Goal: Information Seeking & Learning: Learn about a topic

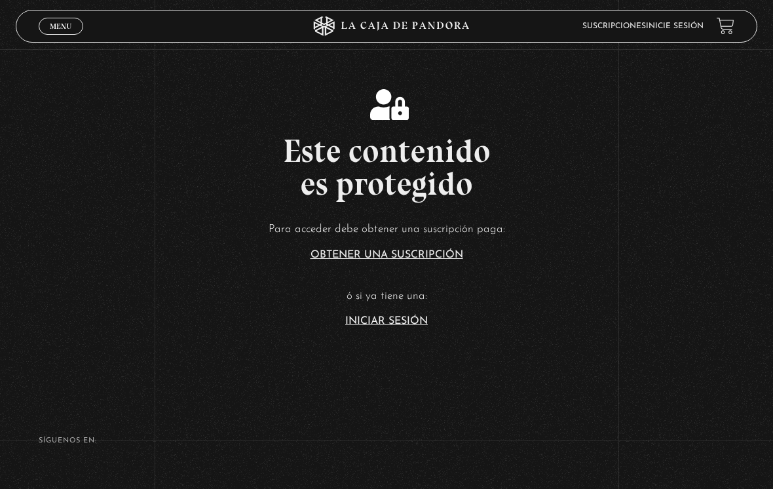
click at [401, 326] on link "Iniciar Sesión" at bounding box center [386, 321] width 83 height 10
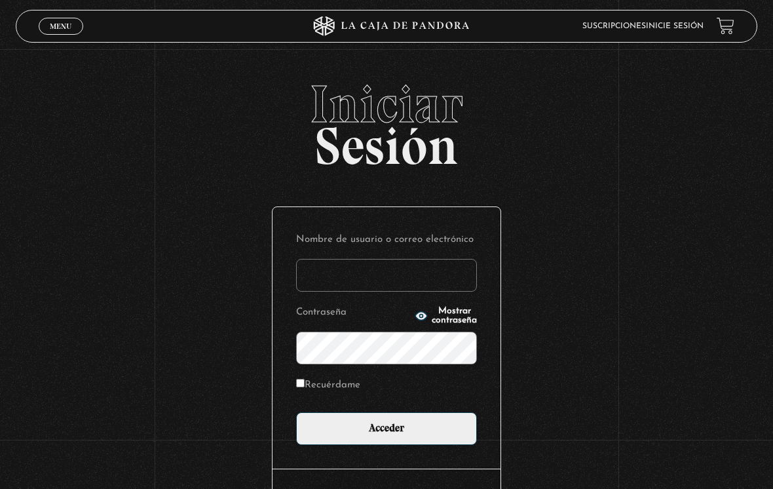
type input "[EMAIL_ADDRESS][DOMAIN_NAME]"
click at [387, 432] on input "Acceder" at bounding box center [386, 428] width 181 height 33
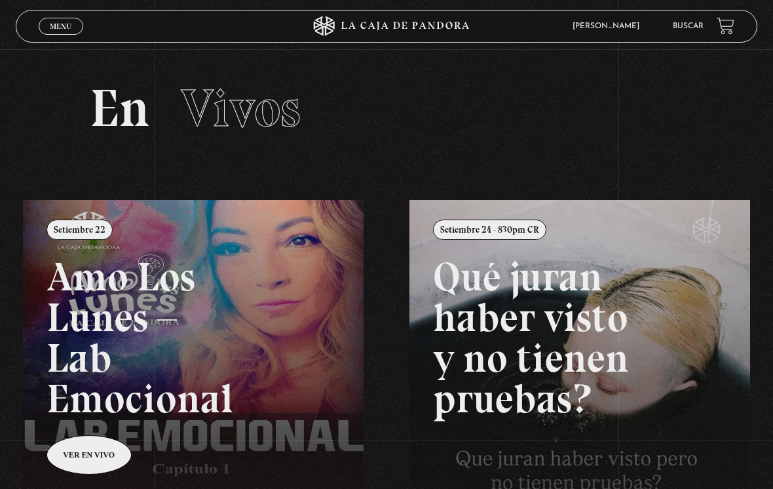
click at [58, 26] on span "Menu" at bounding box center [61, 26] width 22 height 8
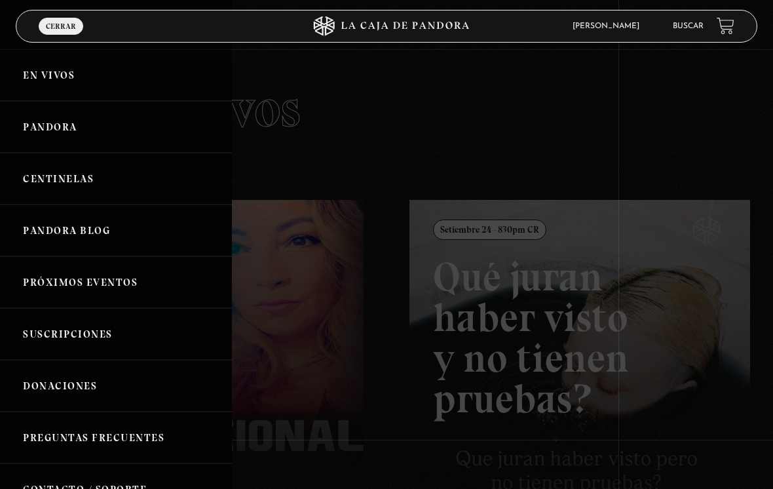
click at [82, 132] on link "Pandora" at bounding box center [116, 127] width 232 height 52
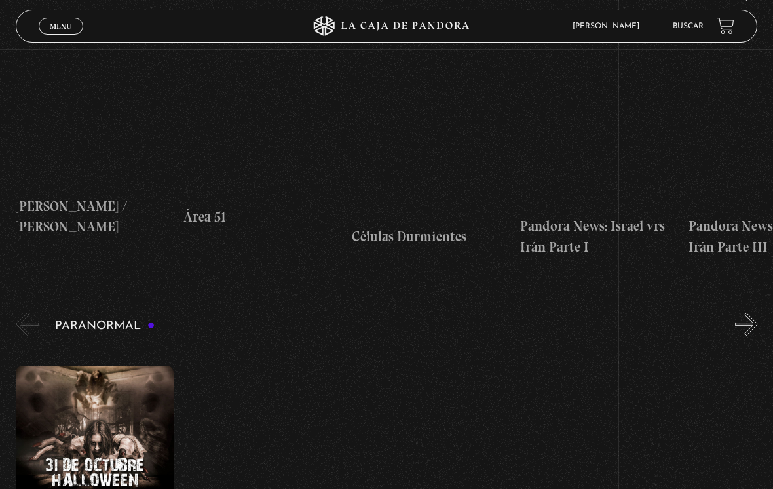
scroll to position [294, 0]
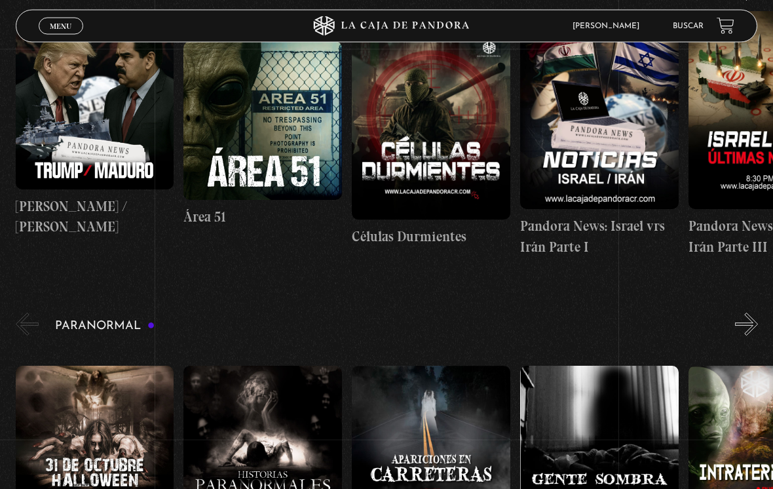
click at [698, 24] on link "Buscar" at bounding box center [688, 26] width 31 height 8
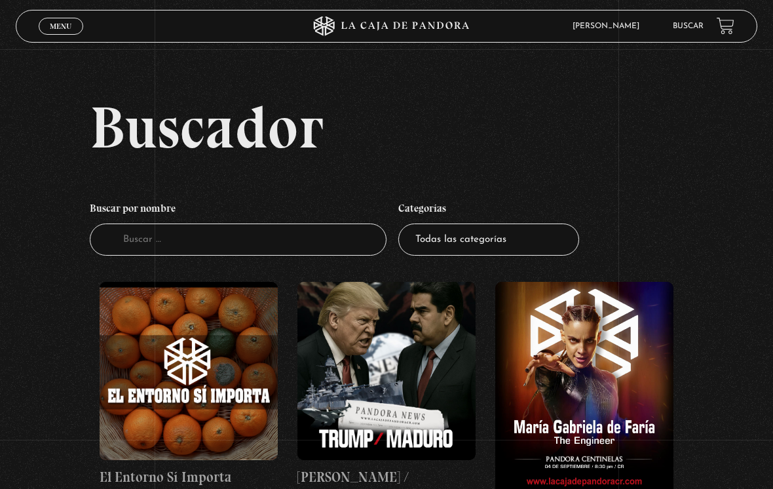
click at [66, 12] on div "Menu Cerrar" at bounding box center [155, 25] width 232 height 31
click at [470, 235] on select "Todas las categorías 11:11 Humanitario (1) Amo los Lunes (3) Análisis de series…" at bounding box center [488, 239] width 181 height 32
select select "nuevo-orden-mundial-nwo"
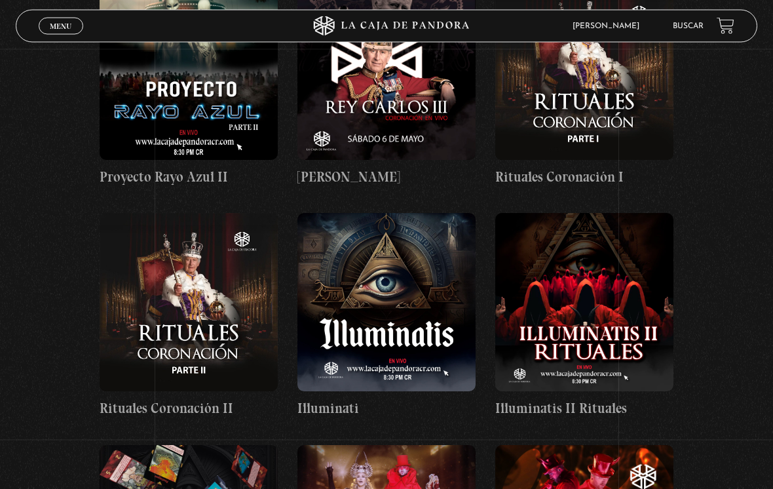
scroll to position [2959, 0]
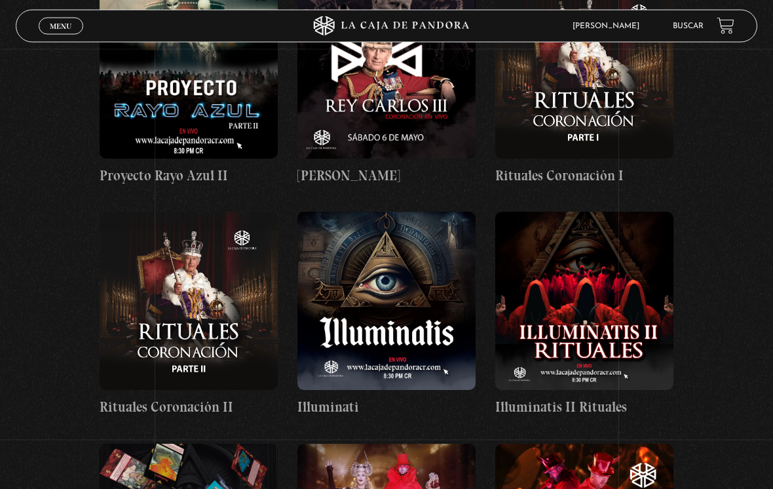
click at [396, 225] on figure at bounding box center [386, 301] width 178 height 178
